Goal: Find specific page/section

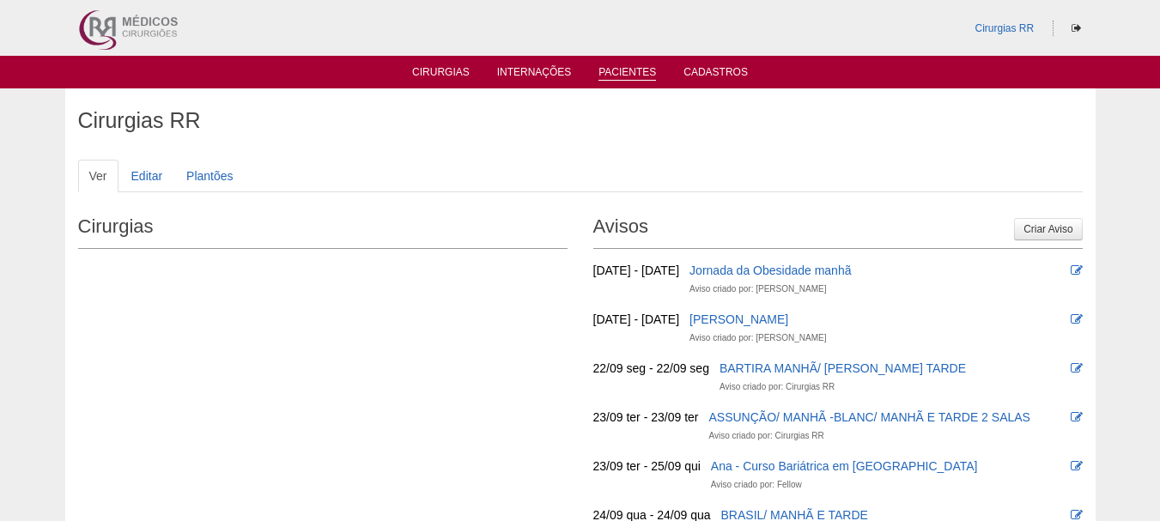
click at [618, 77] on link "Pacientes" at bounding box center [627, 73] width 58 height 15
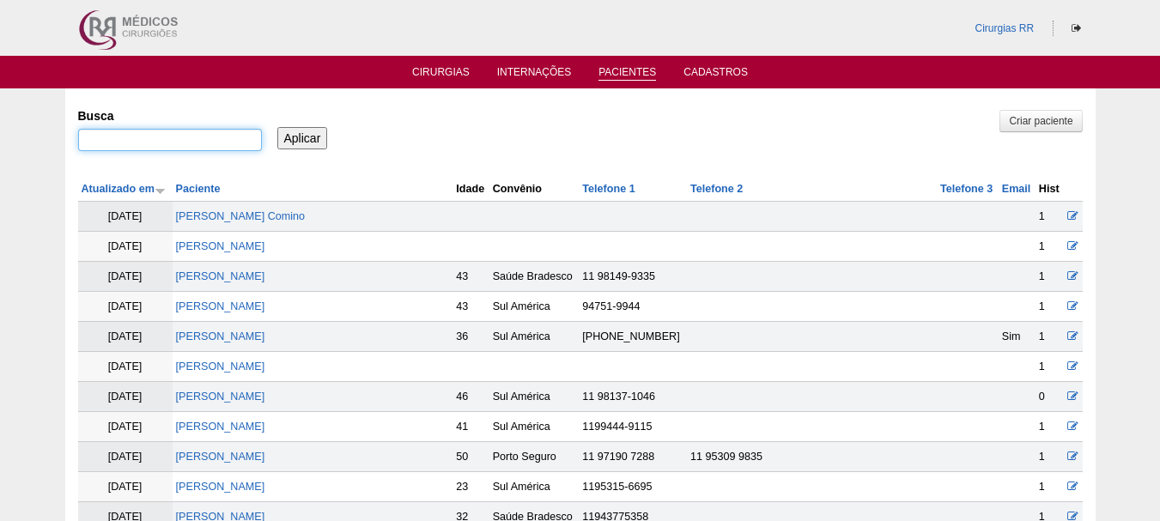
click at [230, 143] on input "Busca" at bounding box center [170, 140] width 184 height 22
paste input "[PERSON_NAME]"
type input "[PERSON_NAME]"
click at [293, 128] on input "Aplicar" at bounding box center [302, 138] width 51 height 22
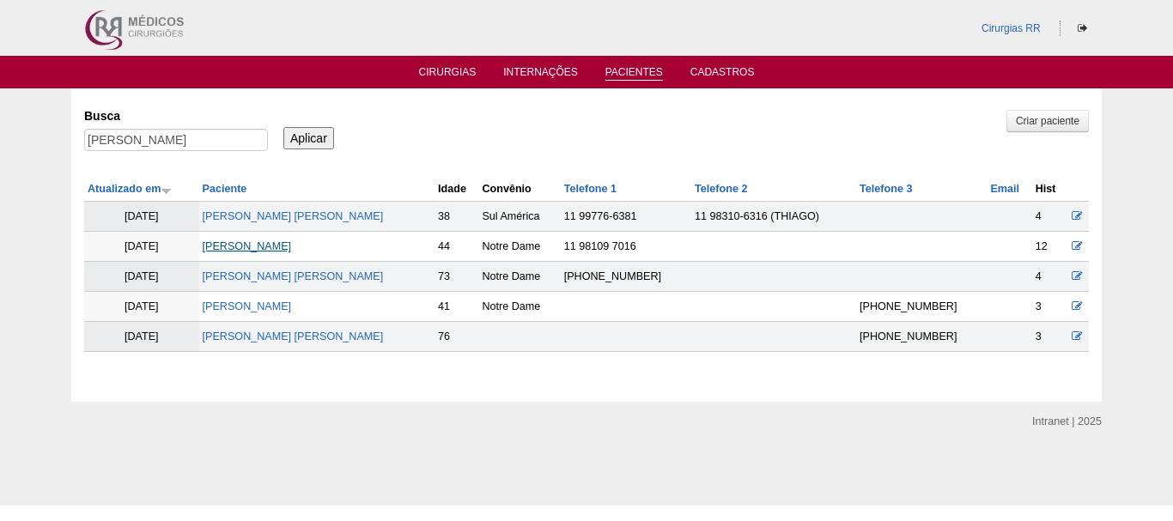
click at [275, 243] on link "[PERSON_NAME]" at bounding box center [247, 246] width 89 height 12
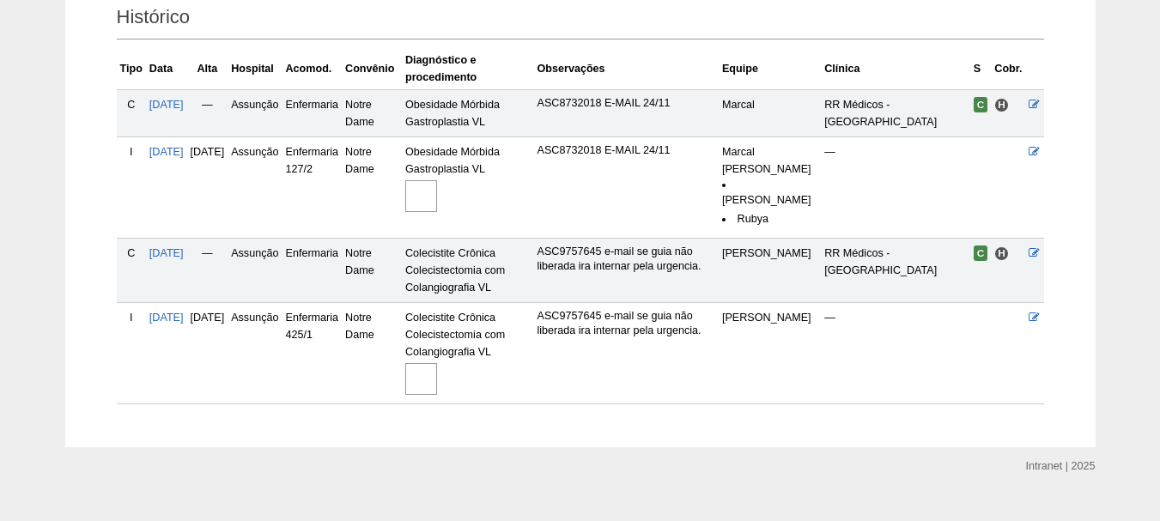
scroll to position [422, 0]
